Goal: Information Seeking & Learning: Learn about a topic

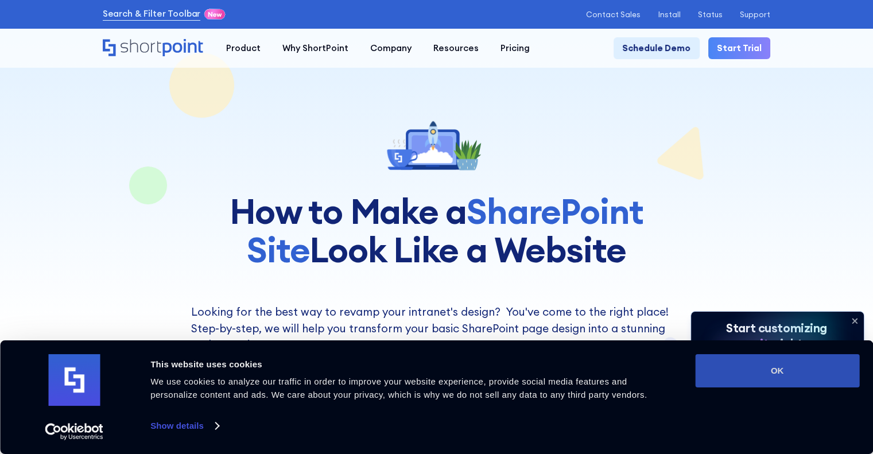
drag, startPoint x: 749, startPoint y: 365, endPoint x: 761, endPoint y: 292, distance: 73.3
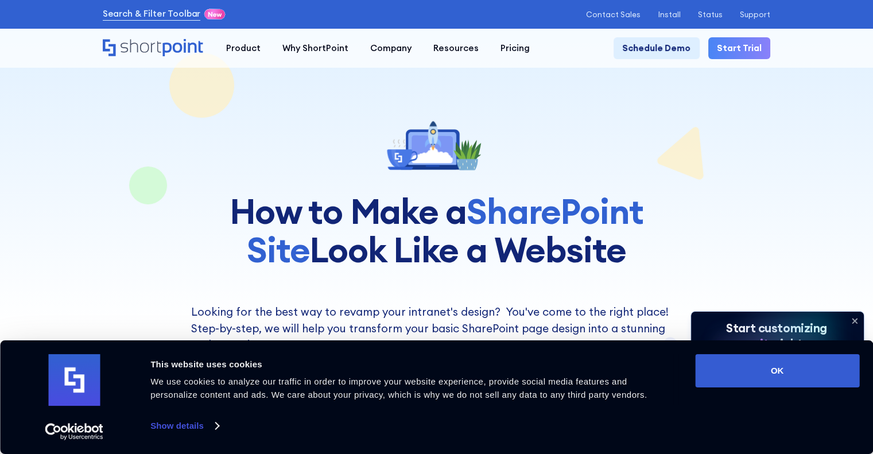
click at [750, 365] on button "OK" at bounding box center [777, 370] width 164 height 33
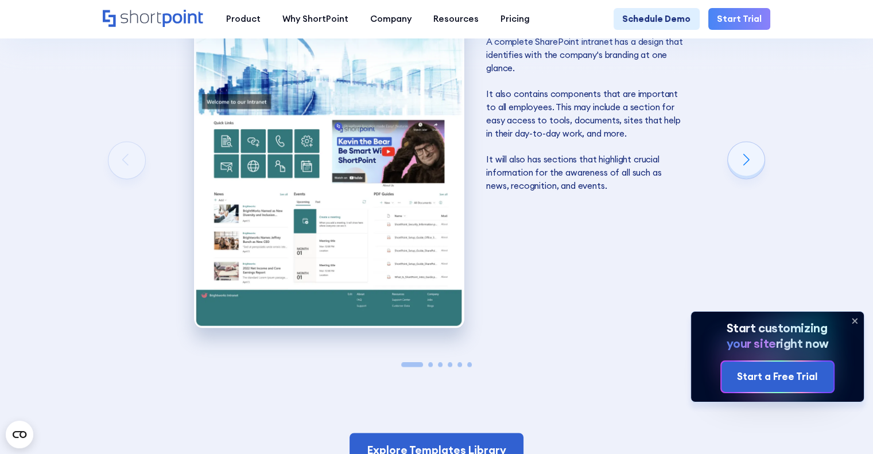
scroll to position [1723, 0]
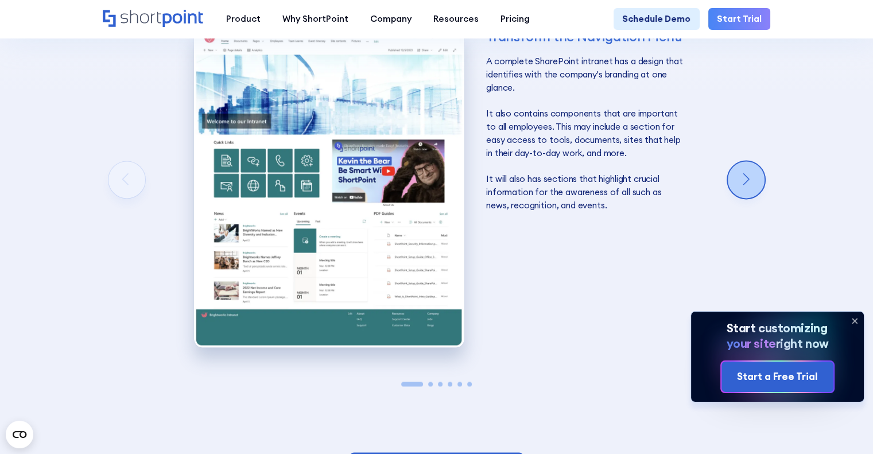
click at [750, 198] on div "Next slide" at bounding box center [746, 179] width 37 height 37
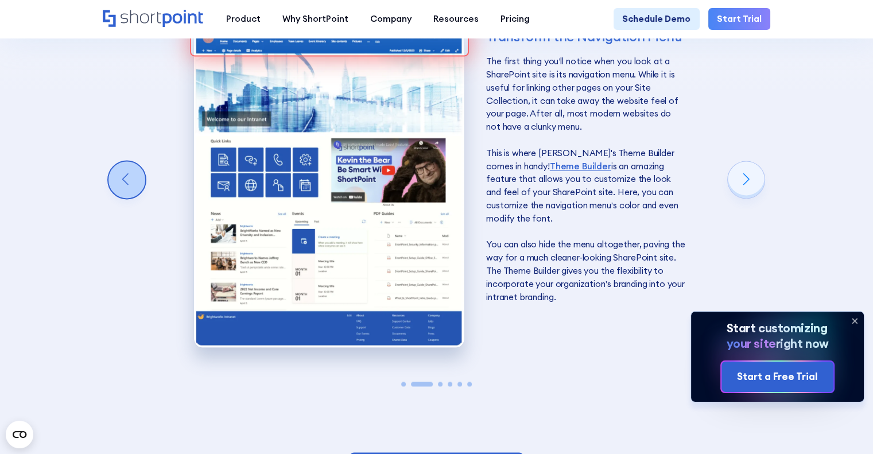
click at [122, 198] on div "Previous slide" at bounding box center [127, 179] width 37 height 37
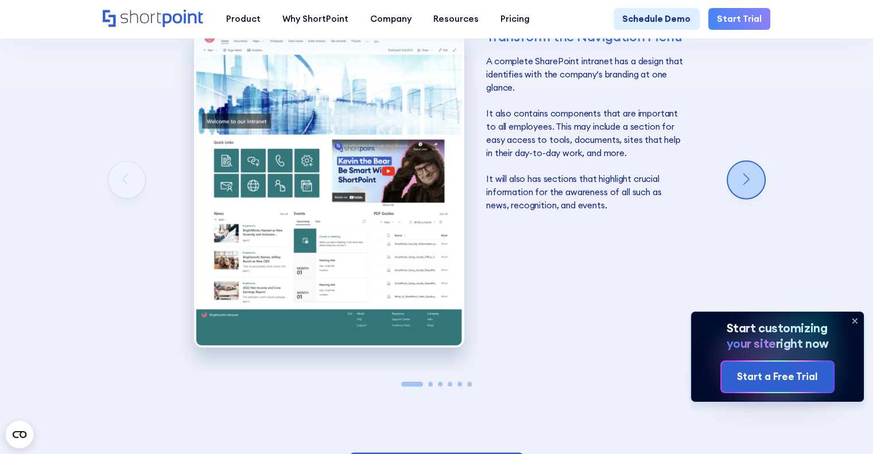
click at [760, 196] on div "Next slide" at bounding box center [746, 179] width 37 height 37
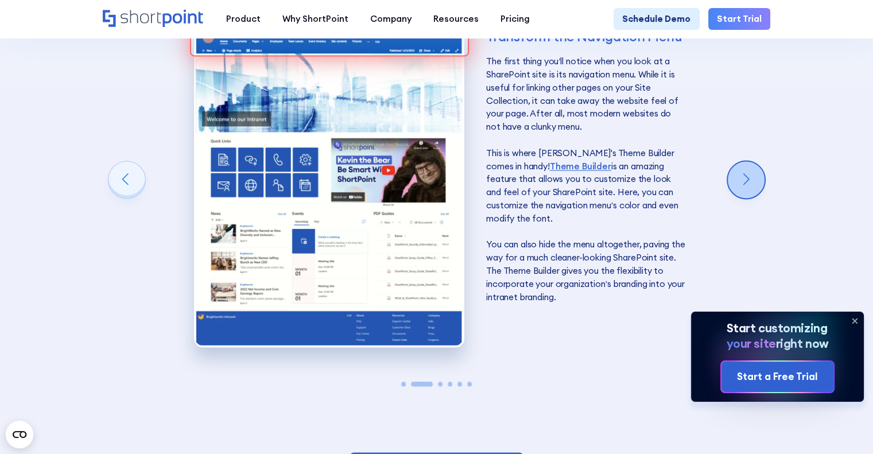
click at [756, 195] on div "Next slide" at bounding box center [746, 179] width 37 height 37
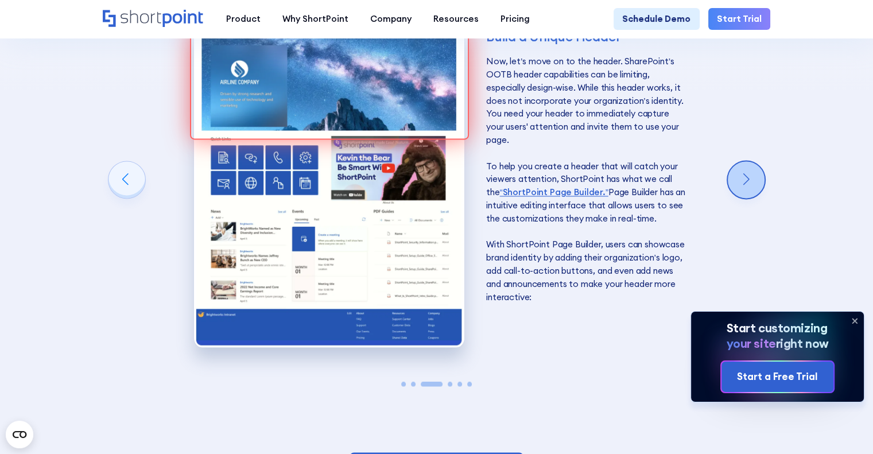
click at [752, 184] on div "Next slide" at bounding box center [746, 179] width 37 height 37
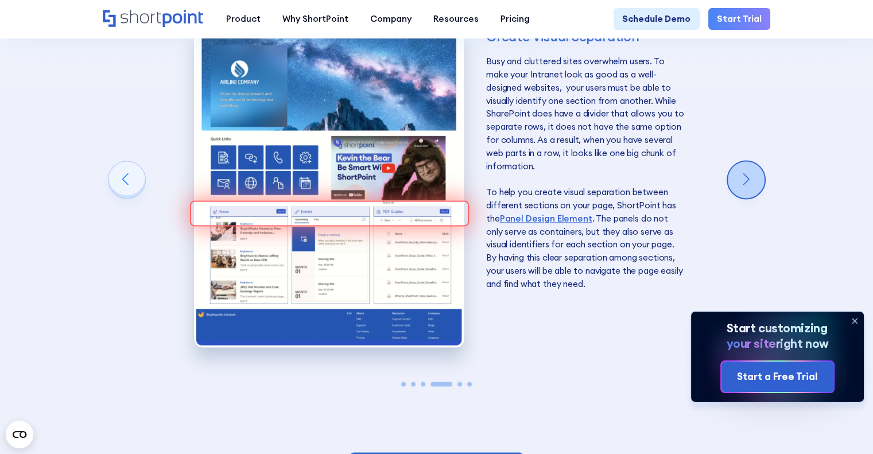
click at [752, 184] on div "Next slide" at bounding box center [746, 179] width 37 height 37
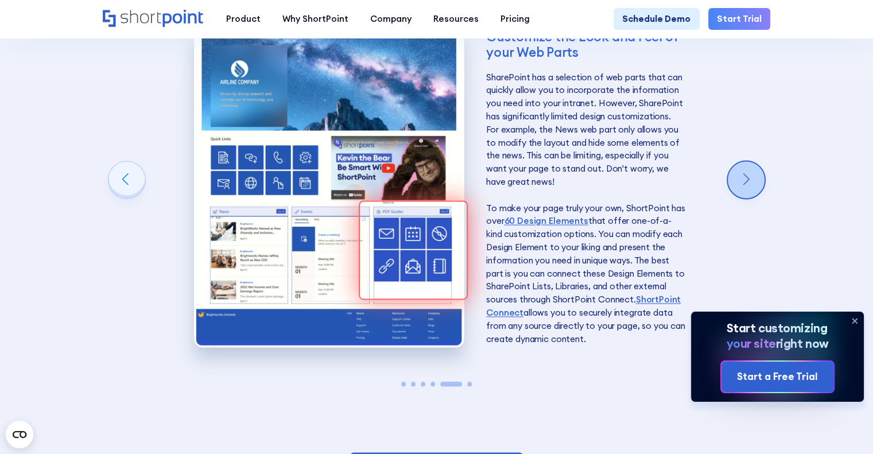
click at [749, 184] on div "Next slide" at bounding box center [746, 179] width 37 height 37
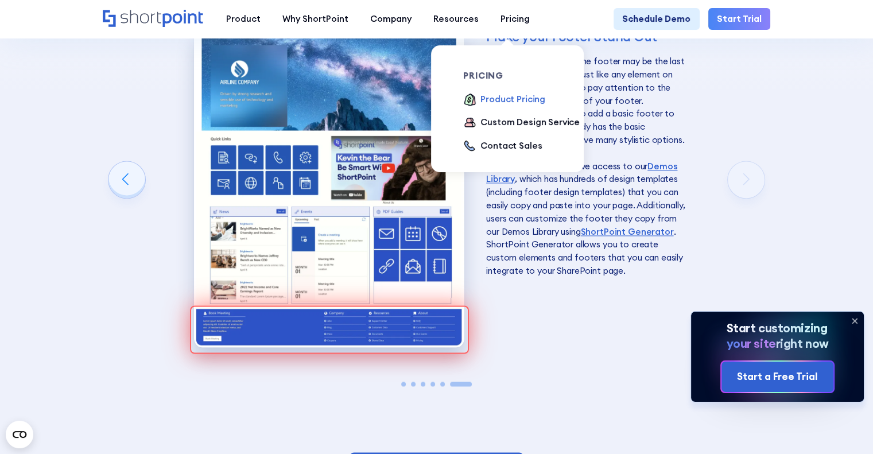
click at [492, 100] on div "Product Pricing" at bounding box center [513, 99] width 65 height 13
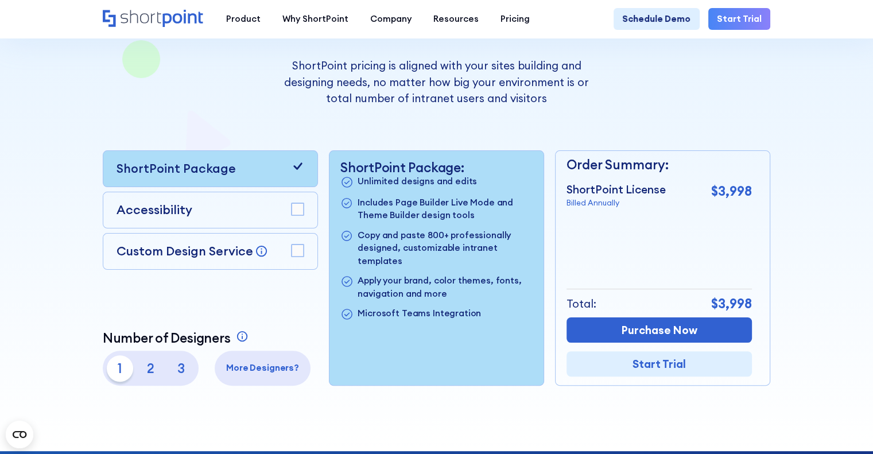
scroll to position [172, 0]
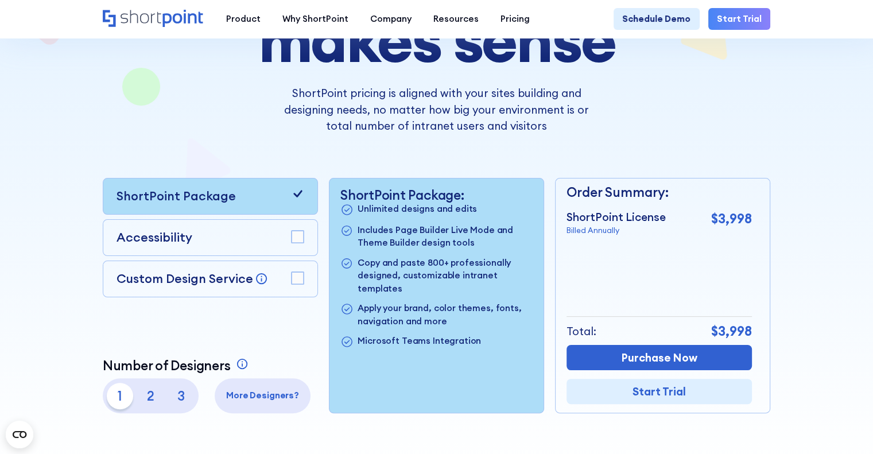
click at [156, 401] on p "2" at bounding box center [151, 396] width 26 height 26
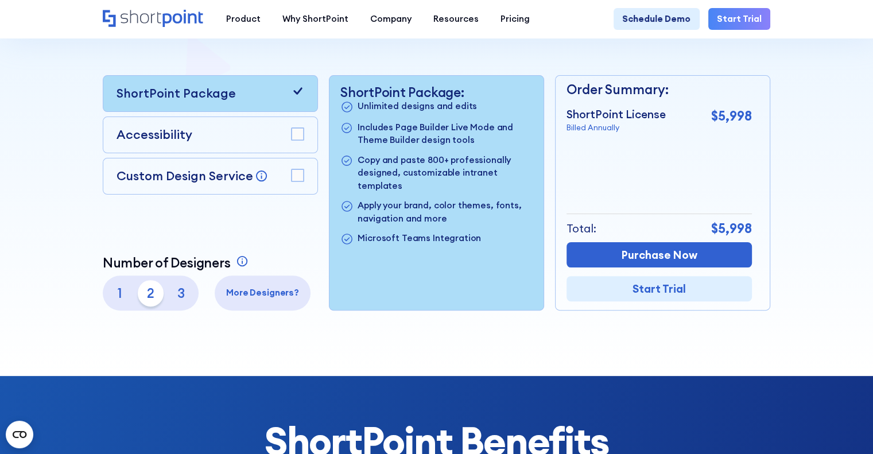
scroll to position [287, 0]
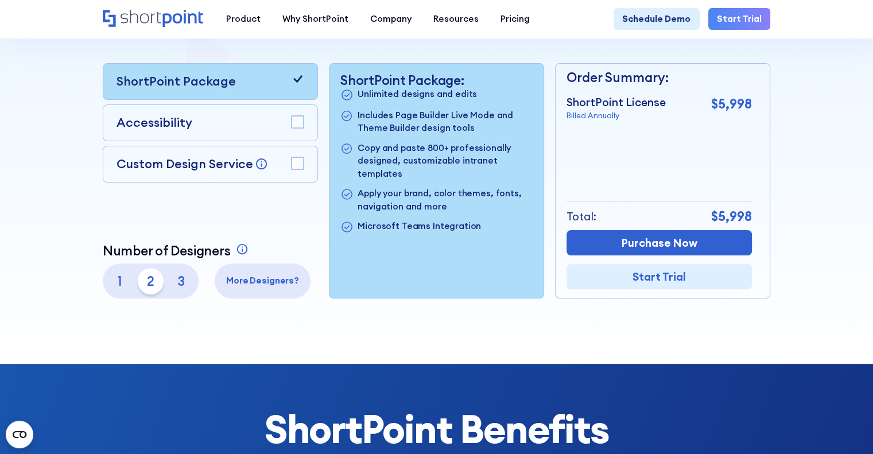
click at [177, 293] on p "3" at bounding box center [181, 281] width 26 height 26
click at [116, 287] on p "1" at bounding box center [120, 281] width 26 height 26
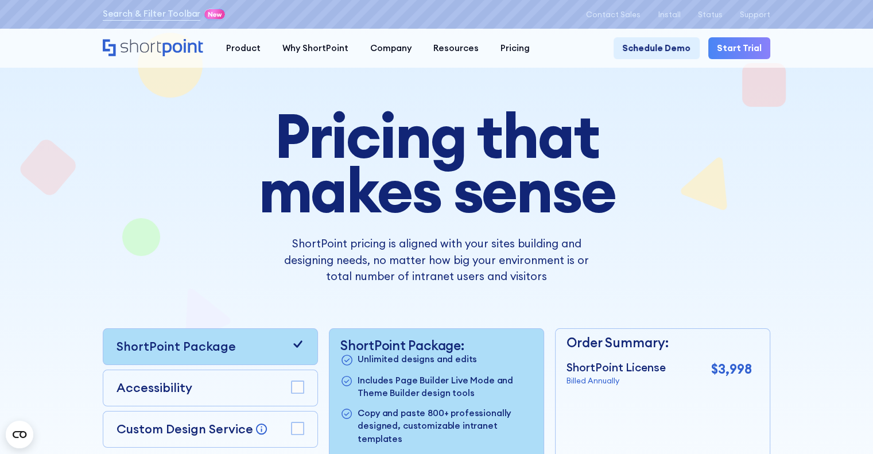
scroll to position [0, 0]
